Goal: Information Seeking & Learning: Learn about a topic

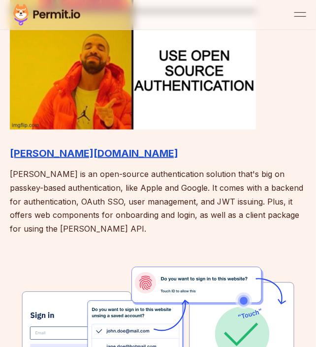
scroll to position [985, 0]
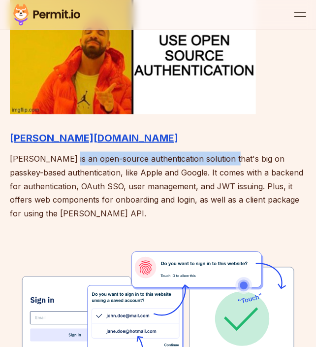
drag, startPoint x: 75, startPoint y: 139, endPoint x: 235, endPoint y: 142, distance: 159.6
click at [231, 152] on p "[PERSON_NAME] is an open-source authentication solution that's big on passkey-b…" at bounding box center [158, 186] width 296 height 69
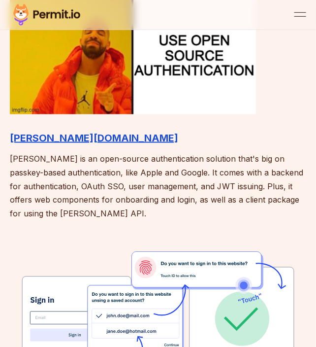
click at [235, 152] on p "[PERSON_NAME] is an open-source authentication solution that's big on passkey-b…" at bounding box center [158, 186] width 296 height 69
drag, startPoint x: 66, startPoint y: 160, endPoint x: 167, endPoint y: 162, distance: 101.0
click at [162, 162] on p "[PERSON_NAME] is an open-source authentication solution that's big on passkey-b…" at bounding box center [158, 186] width 296 height 69
click at [174, 163] on p "[PERSON_NAME] is an open-source authentication solution that's big on passkey-b…" at bounding box center [158, 186] width 296 height 69
drag, startPoint x: 41, startPoint y: 167, endPoint x: 163, endPoint y: 168, distance: 121.2
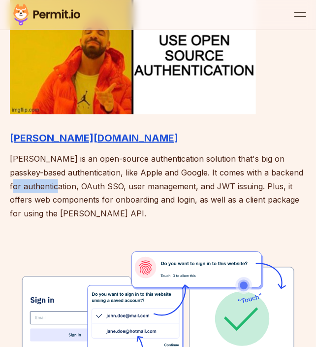
click at [140, 167] on p "[PERSON_NAME] is an open-source authentication solution that's big on passkey-b…" at bounding box center [158, 186] width 296 height 69
click at [164, 168] on p "[PERSON_NAME] is an open-source authentication solution that's big on passkey-b…" at bounding box center [158, 186] width 296 height 69
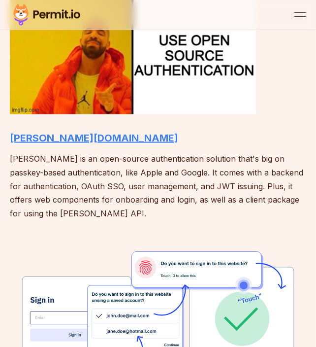
click at [30, 132] on strong "[PERSON_NAME][DOMAIN_NAME]" at bounding box center [94, 138] width 168 height 12
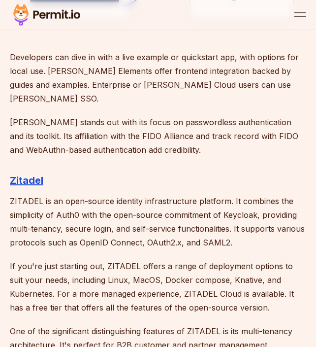
scroll to position [1379, 0]
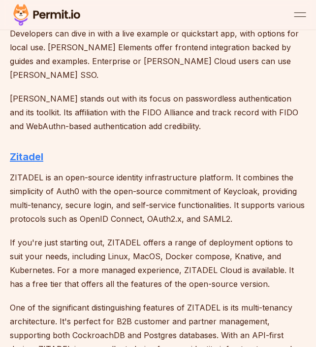
click at [30, 151] on strong "Zitadel" at bounding box center [26, 157] width 33 height 12
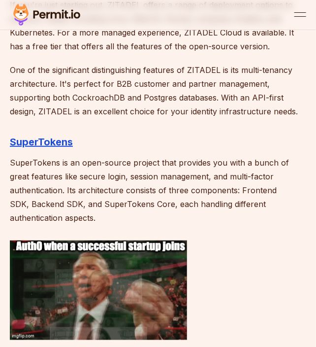
scroll to position [1625, 0]
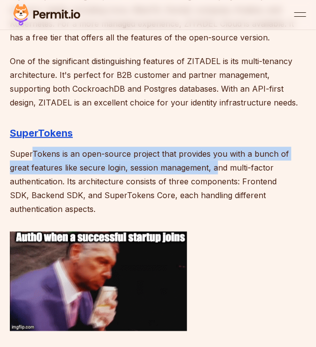
drag, startPoint x: 32, startPoint y: 121, endPoint x: 199, endPoint y: 133, distance: 168.4
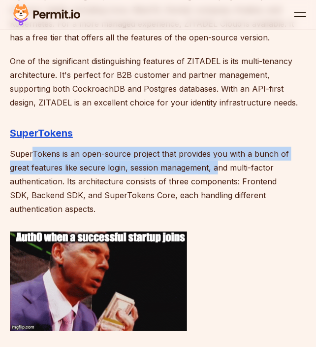
click at [199, 147] on p "SuperTokens is an open-source project that provides you with a bunch of great f…" at bounding box center [158, 181] width 296 height 69
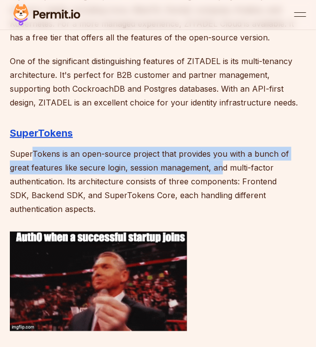
click at [199, 147] on p "SuperTokens is an open-source project that provides you with a bunch of great f…" at bounding box center [158, 181] width 296 height 69
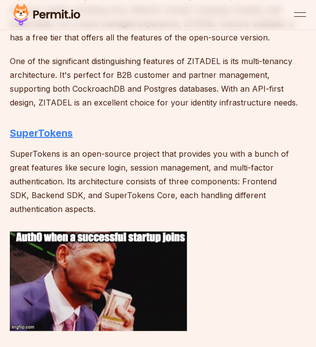
click at [54, 127] on strong "SuperTokens" at bounding box center [41, 133] width 63 height 12
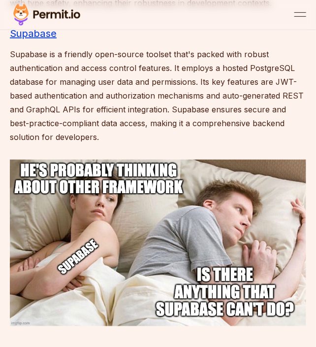
scroll to position [3535, 0]
